Goal: Information Seeking & Learning: Learn about a topic

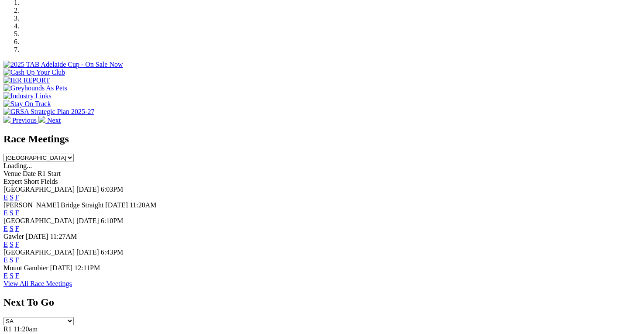
scroll to position [289, 0]
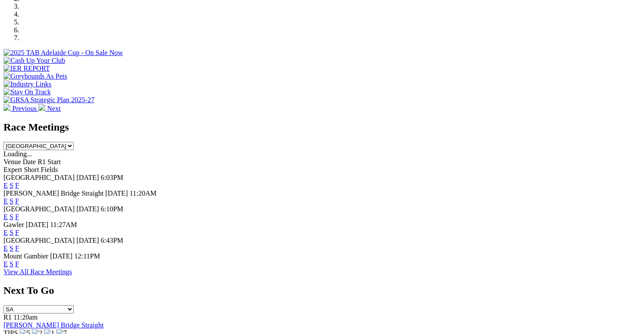
click at [19, 182] on link "F" at bounding box center [17, 185] width 4 height 7
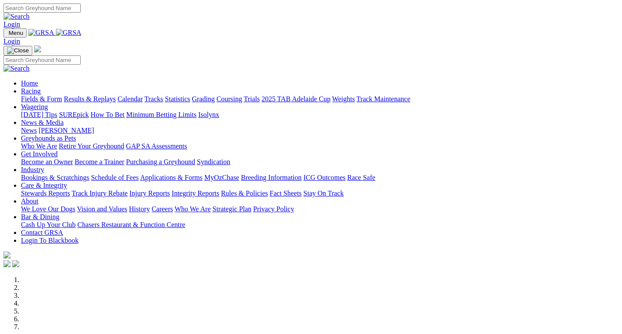
scroll to position [289, 0]
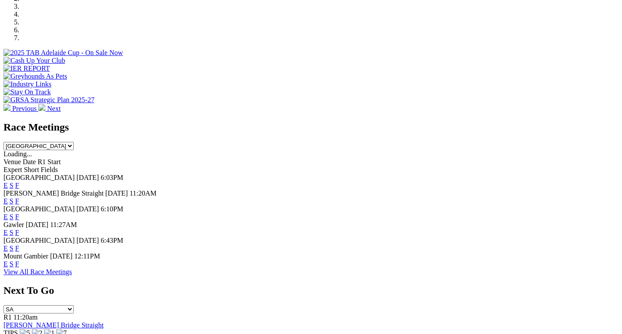
click at [19, 182] on link "F" at bounding box center [17, 185] width 4 height 7
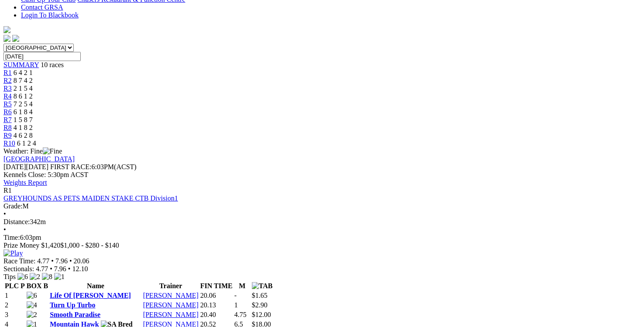
scroll to position [245, 0]
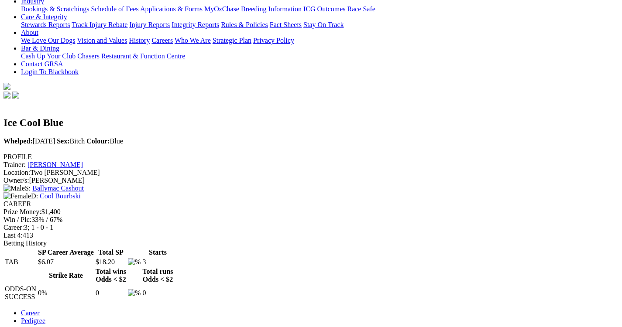
scroll to position [192, 0]
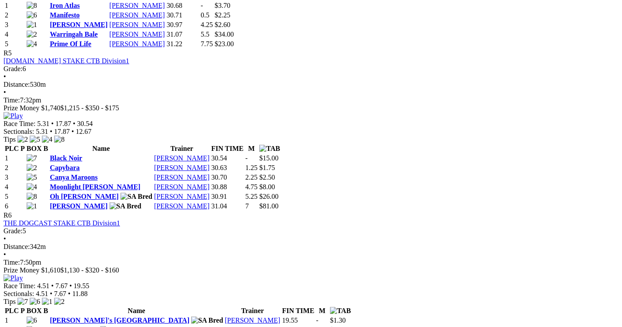
scroll to position [1040, 0]
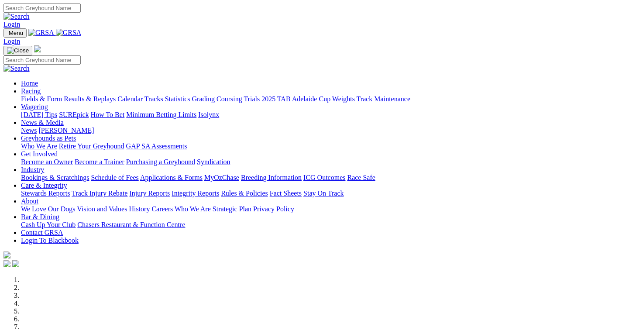
scroll to position [289, 0]
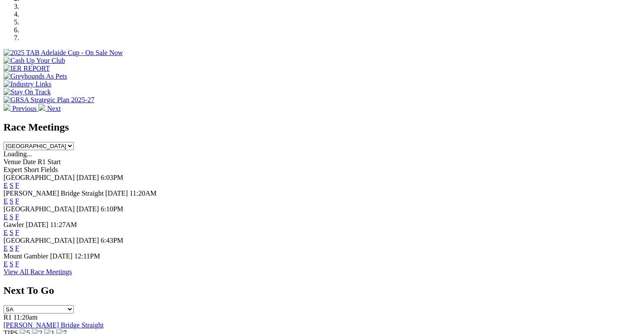
click at [19, 229] on link "F" at bounding box center [17, 232] width 4 height 7
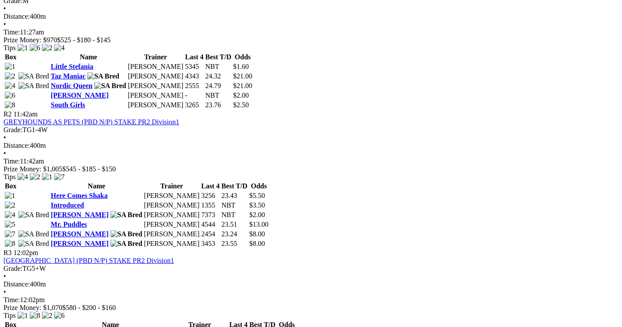
scroll to position [483, 0]
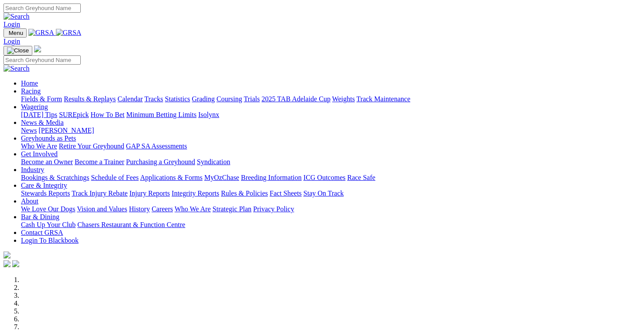
scroll to position [289, 0]
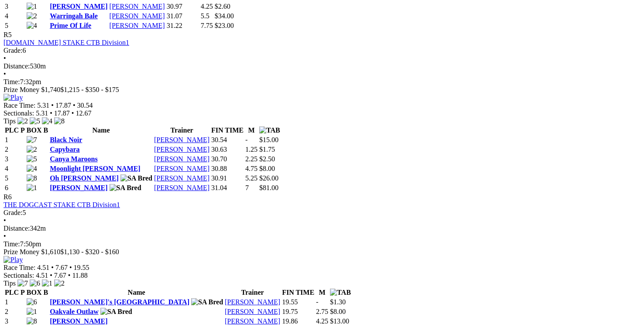
scroll to position [996, 0]
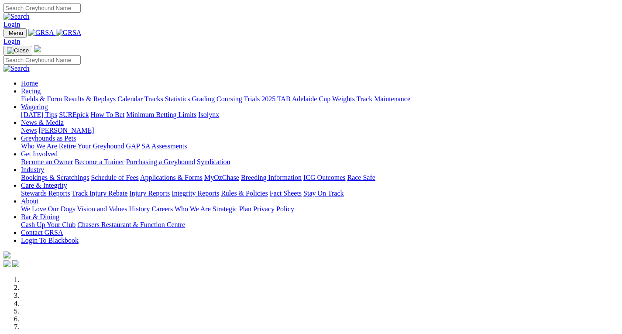
scroll to position [289, 0]
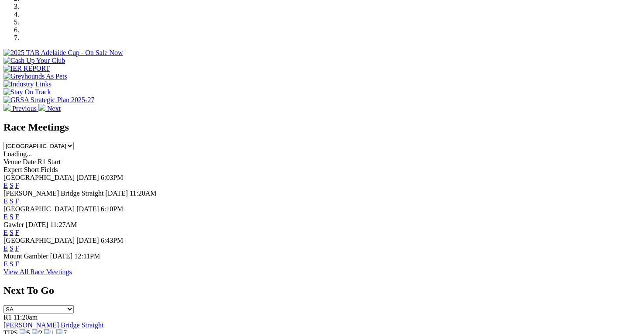
click at [19, 182] on link "F" at bounding box center [17, 185] width 4 height 7
